Goal: Find contact information: Find contact information

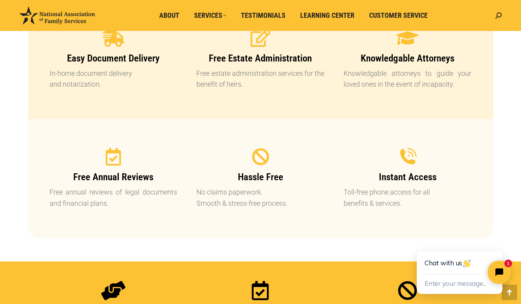
scroll to position [821, 0]
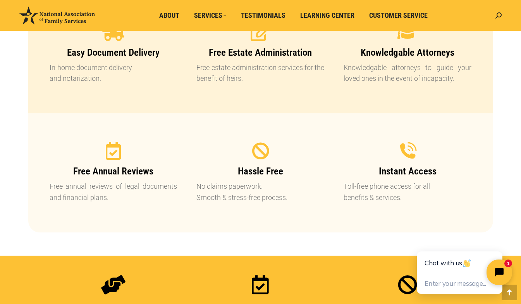
click at [499, 270] on icon "Close chat widget" at bounding box center [503, 273] width 12 height 12
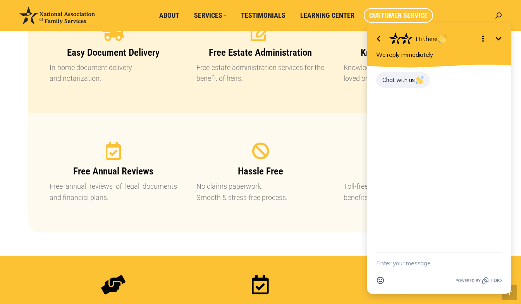
click at [386, 14] on span "Customer Service" at bounding box center [398, 15] width 58 height 9
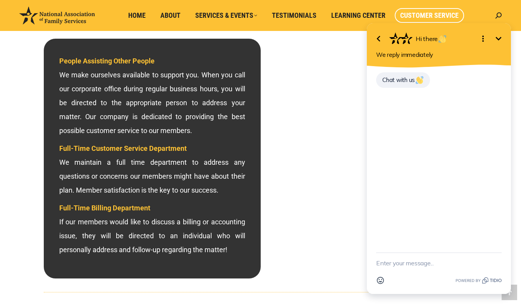
scroll to position [232, 0]
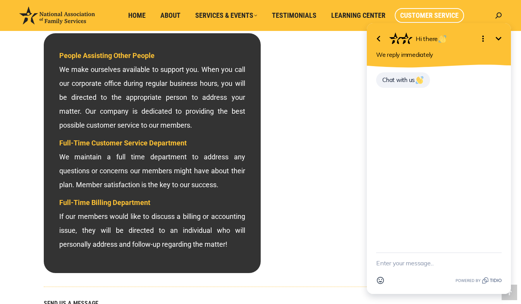
click at [501, 67] on icon at bounding box center [439, 68] width 148 height 6
click at [498, 38] on icon "Minimize" at bounding box center [497, 38] width 9 height 9
